Goal: Task Accomplishment & Management: Manage account settings

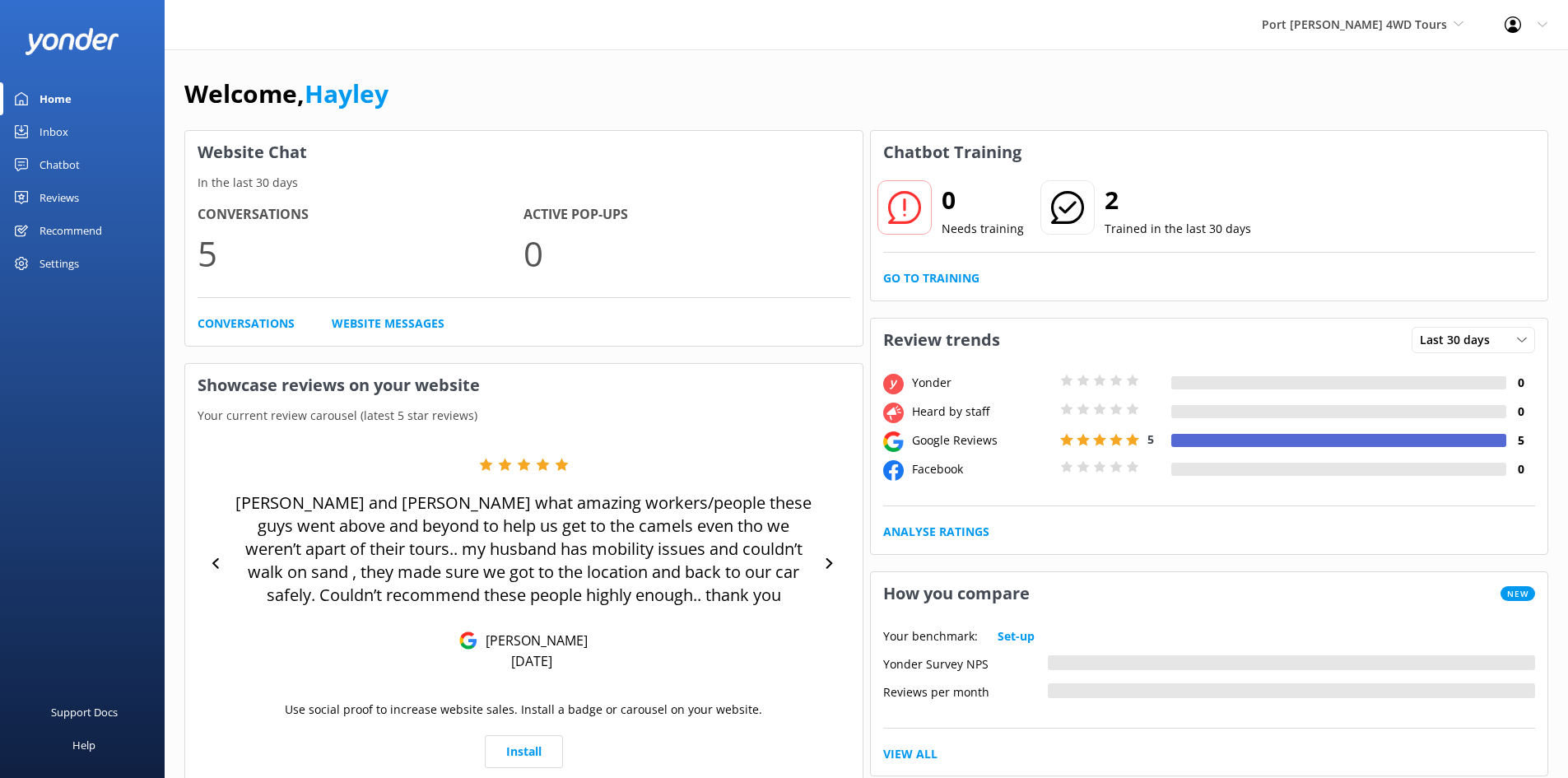
click at [40, 135] on div "Inbox" at bounding box center [54, 131] width 29 height 33
